Goal: Task Accomplishment & Management: Manage account settings

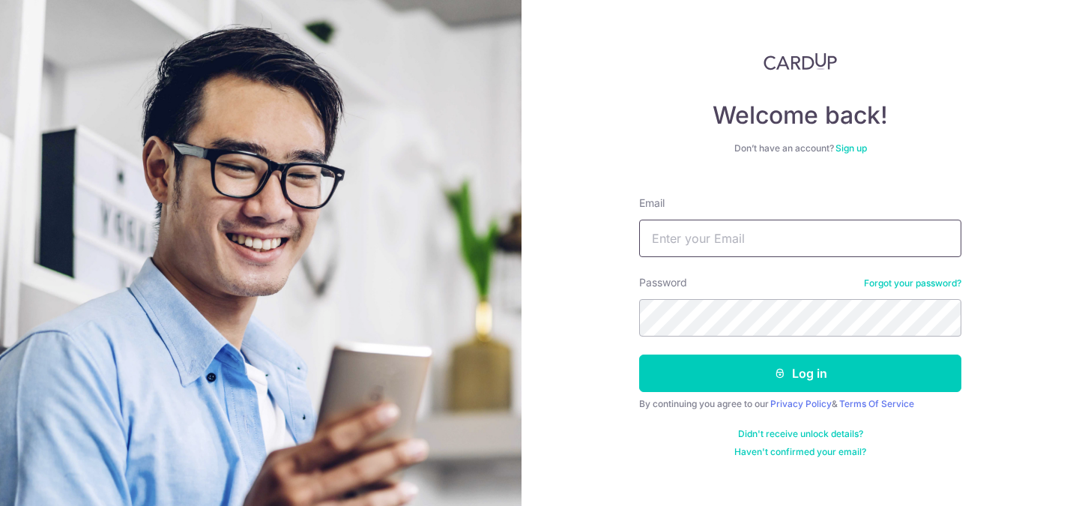
click at [751, 236] on input "Email" at bounding box center [800, 238] width 322 height 37
type input ":"
type input "[EMAIL_ADDRESS][DOMAIN_NAME]"
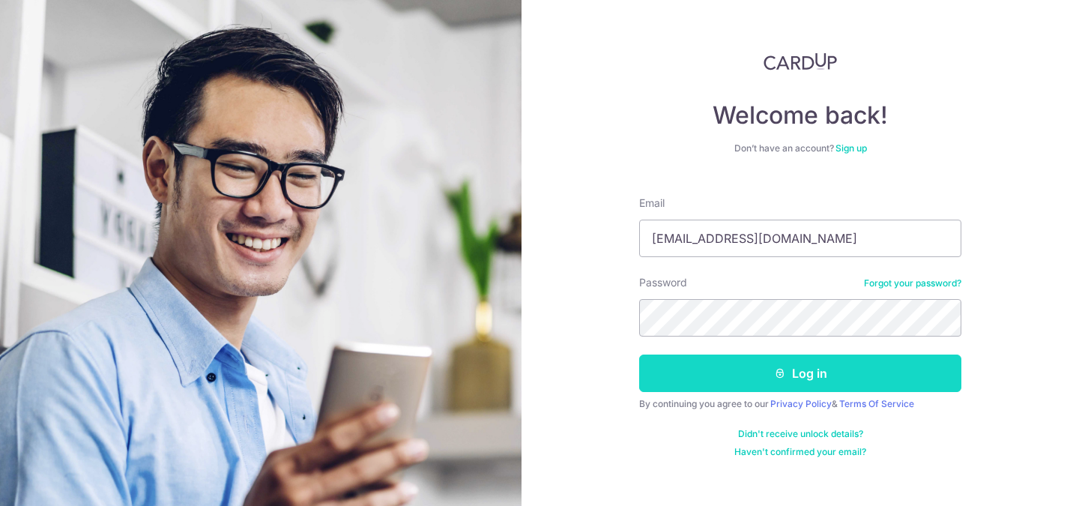
click at [784, 376] on icon "submit" at bounding box center [780, 373] width 12 height 12
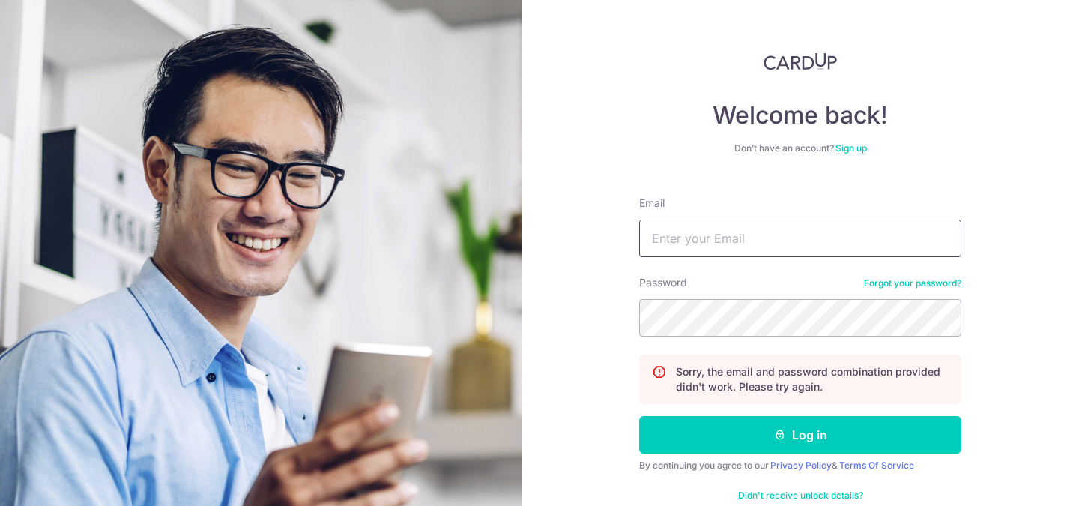
click at [740, 227] on input "Email" at bounding box center [800, 238] width 322 height 37
type input "[EMAIL_ADDRESS][DOMAIN_NAME]"
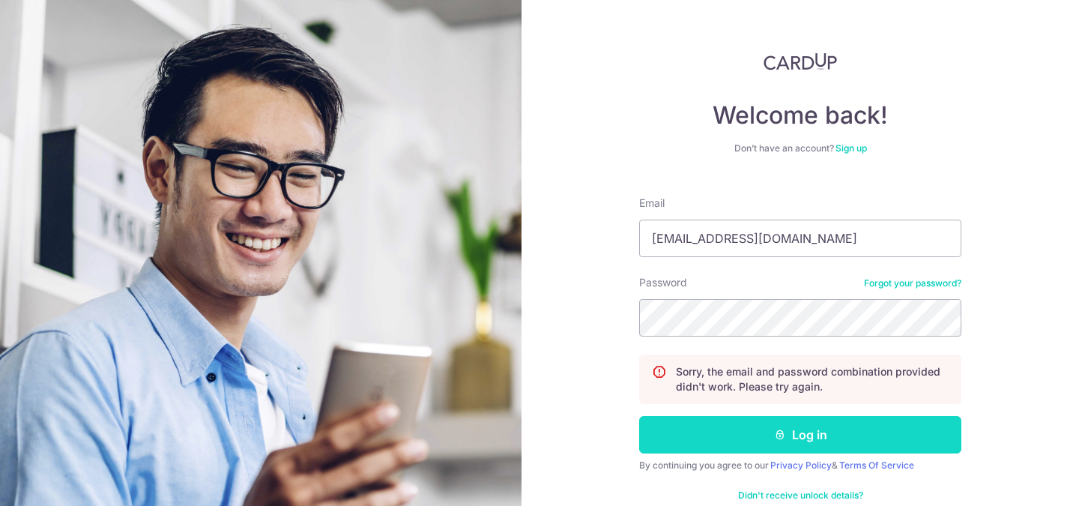
click at [815, 444] on button "Log in" at bounding box center [800, 434] width 322 height 37
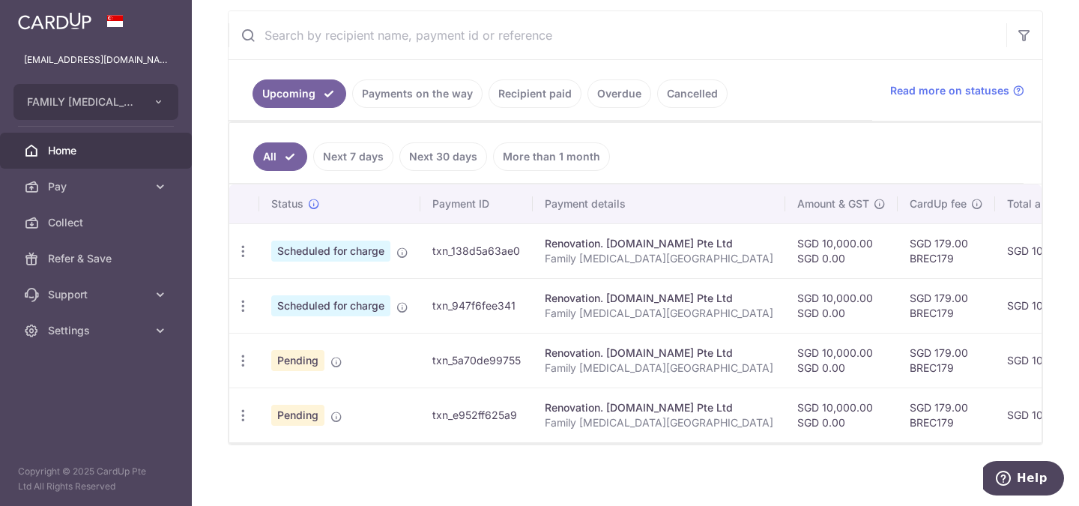
scroll to position [296, 0]
